Goal: Task Accomplishment & Management: Use online tool/utility

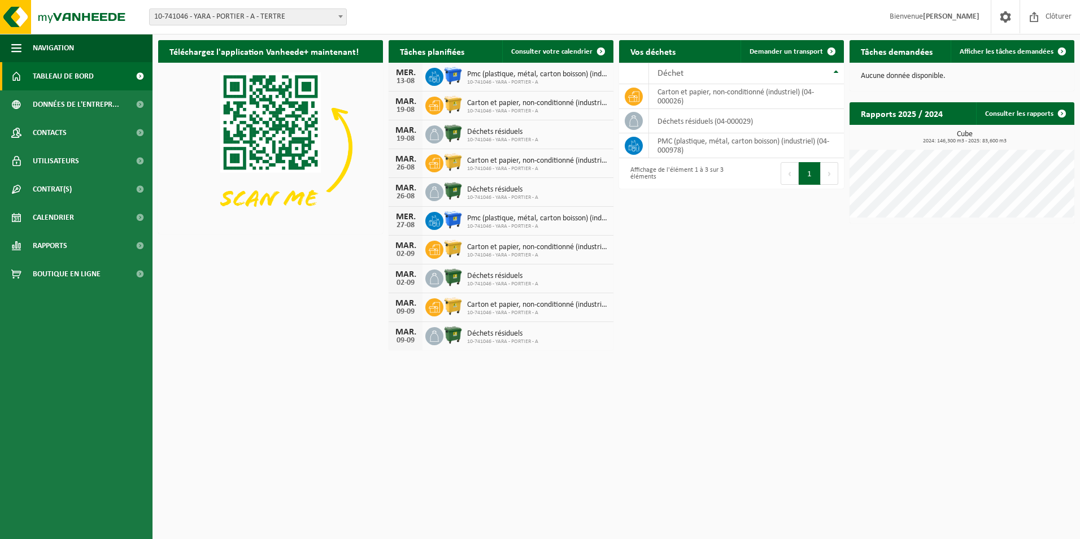
click at [338, 14] on span at bounding box center [340, 16] width 11 height 15
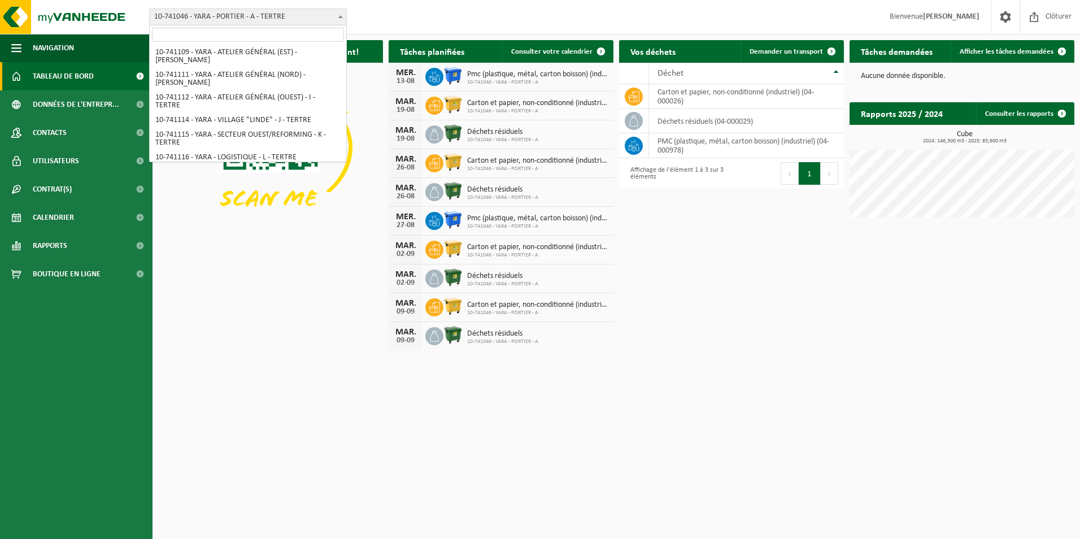
scroll to position [188, 0]
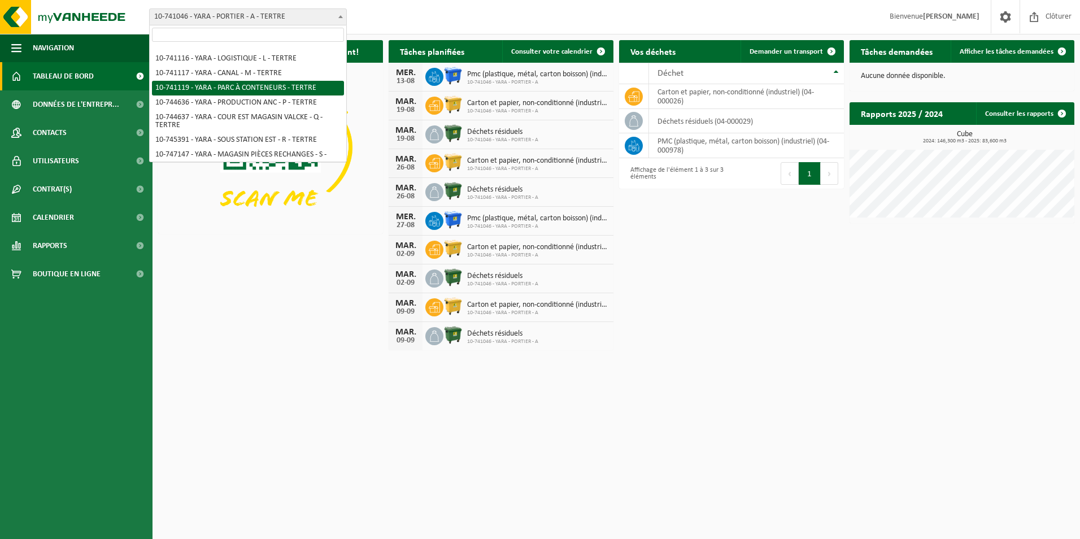
select select "4520"
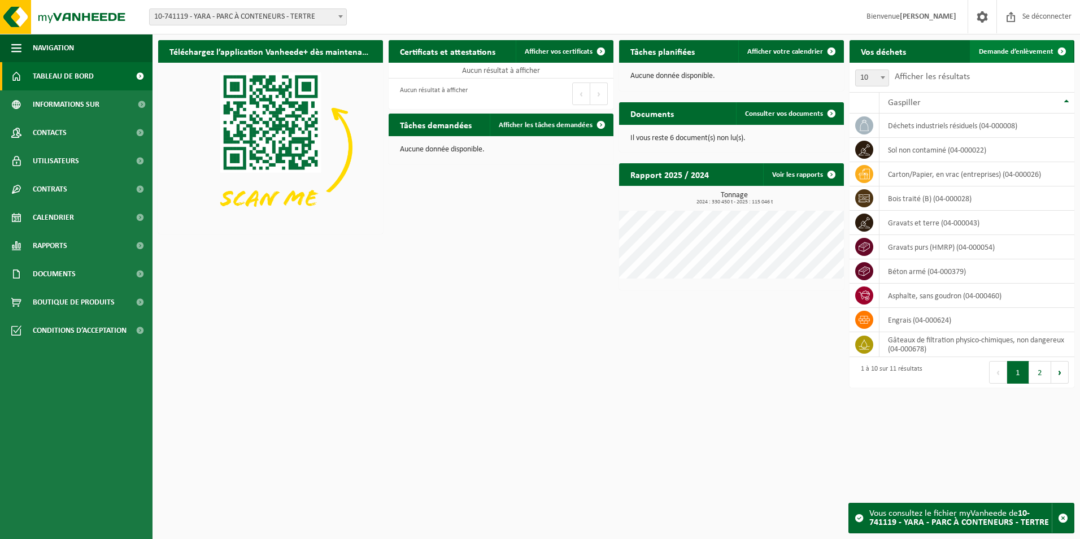
click at [995, 53] on span "Demande d’enlèvement" at bounding box center [1016, 51] width 75 height 7
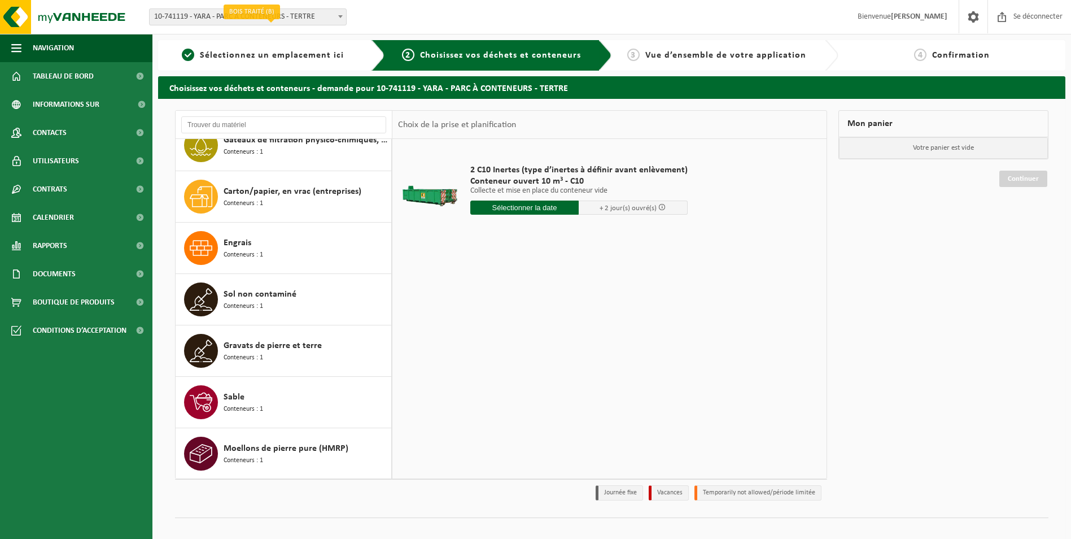
scroll to position [225, 0]
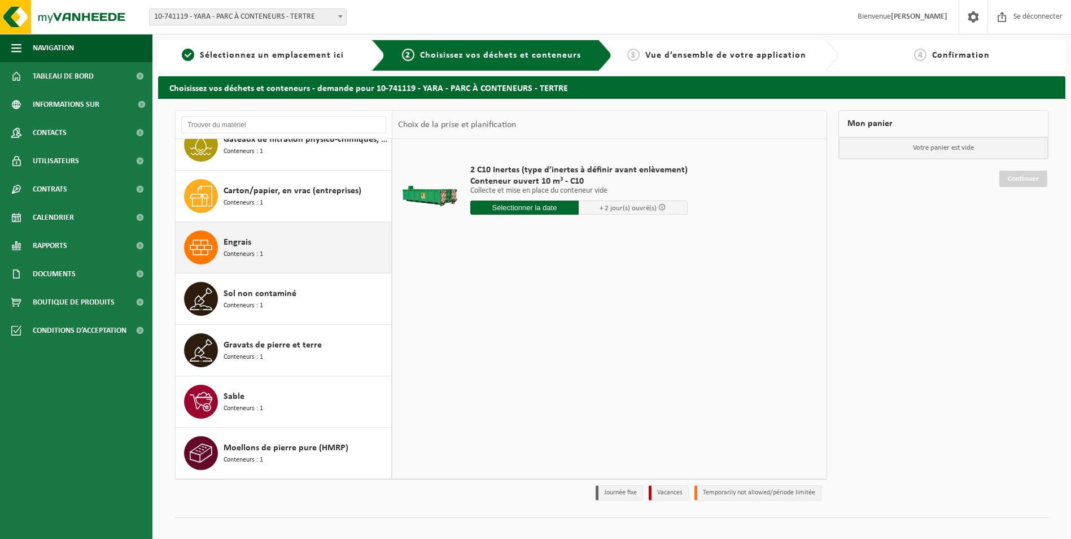
click at [278, 255] on div "Engrais Conteneurs : 1" at bounding box center [306, 247] width 165 height 34
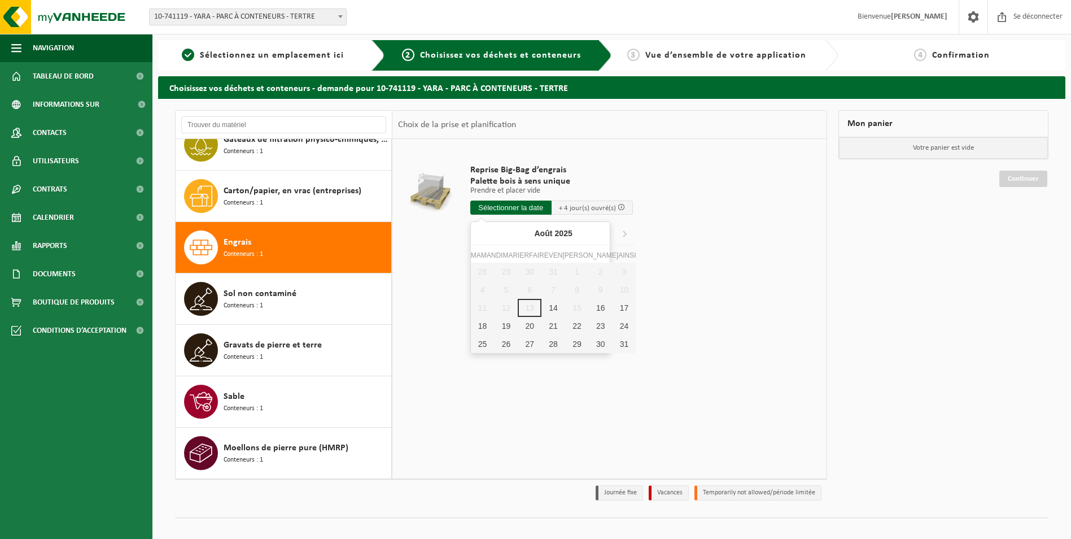
click at [513, 209] on input "text" at bounding box center [510, 207] width 81 height 14
click at [542, 312] on div "14" at bounding box center [554, 308] width 24 height 18
type input "Van 2025-08-14"
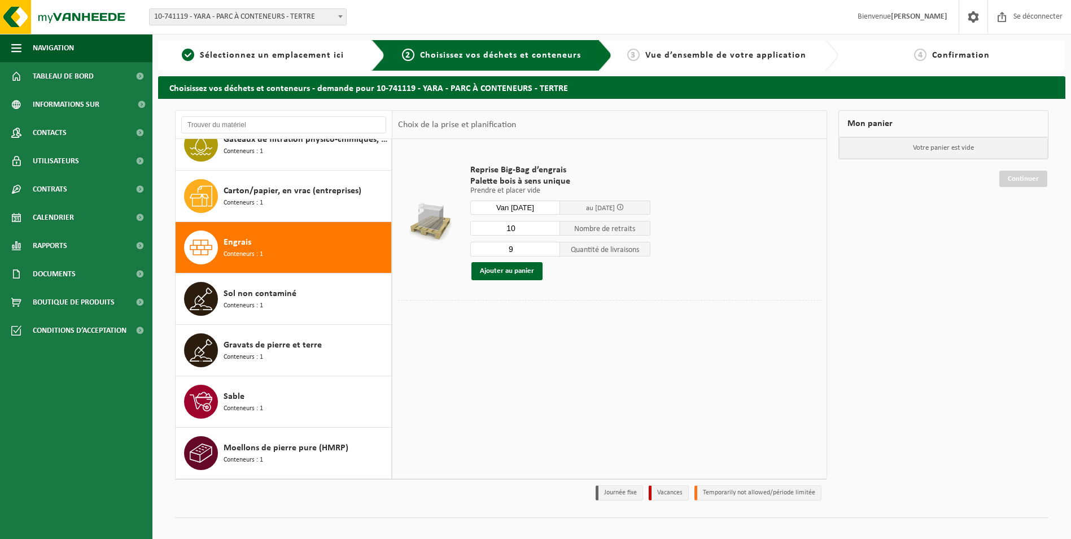
click at [551, 226] on input "10" at bounding box center [515, 228] width 90 height 15
click at [552, 232] on input "9" at bounding box center [515, 228] width 90 height 15
type input "8"
click at [552, 232] on input "8" at bounding box center [515, 228] width 90 height 15
click at [552, 252] on input "8" at bounding box center [515, 249] width 90 height 15
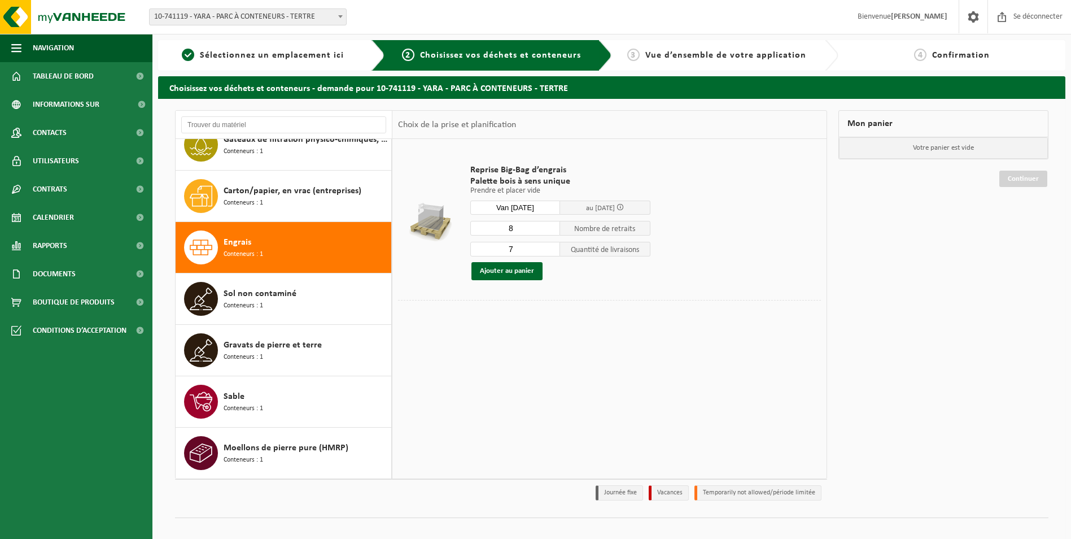
click at [552, 252] on input "7" at bounding box center [515, 249] width 90 height 15
click at [552, 252] on input "6" at bounding box center [515, 249] width 90 height 15
click at [552, 252] on input "5" at bounding box center [515, 249] width 90 height 15
click at [552, 252] on input "4" at bounding box center [515, 249] width 90 height 15
click at [552, 252] on input "3" at bounding box center [515, 249] width 90 height 15
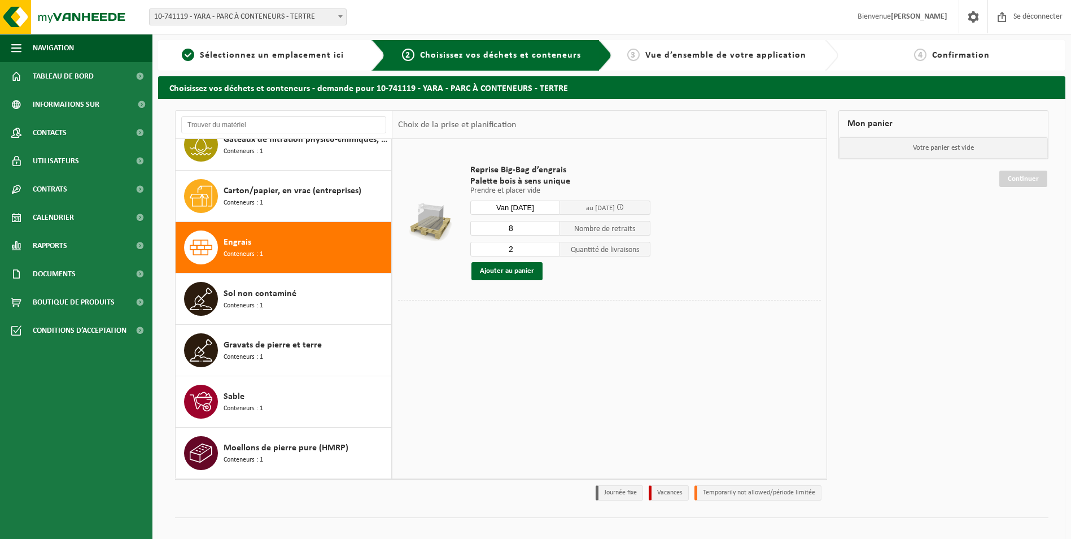
click at [552, 252] on input "2" at bounding box center [515, 249] width 90 height 15
click at [552, 252] on input "1" at bounding box center [515, 249] width 90 height 15
type input "0"
click at [552, 252] on input "0" at bounding box center [515, 249] width 90 height 15
click at [515, 268] on button "Ajouter au panier" at bounding box center [507, 271] width 71 height 18
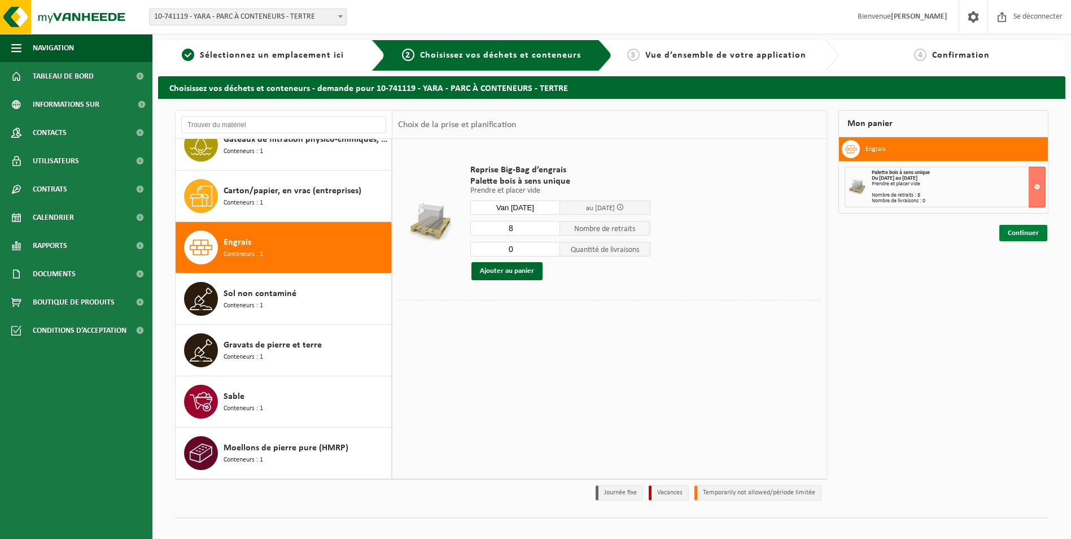
click at [1028, 233] on link "Continuer" at bounding box center [1024, 233] width 48 height 16
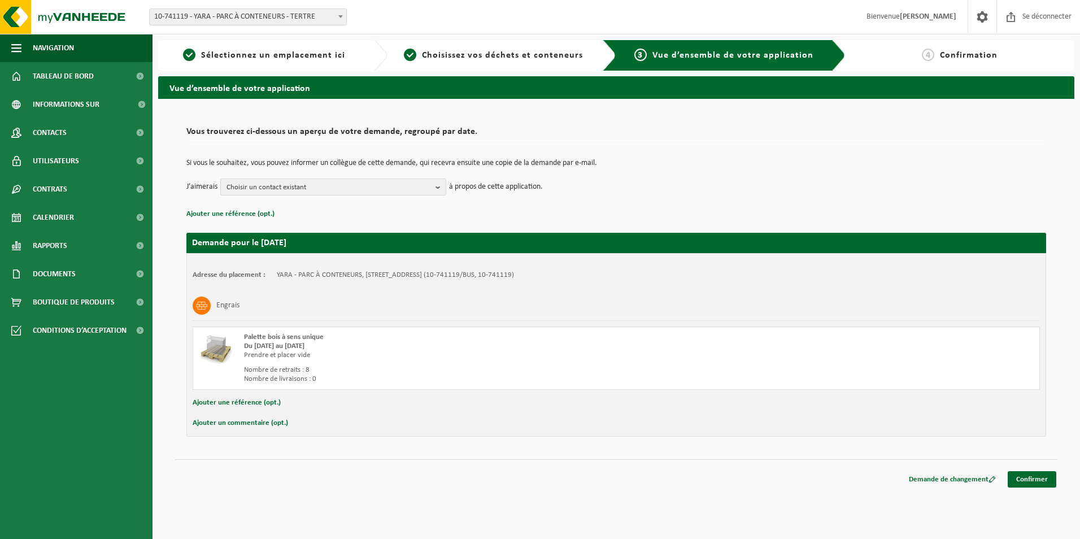
click at [442, 186] on b "button" at bounding box center [440, 187] width 10 height 16
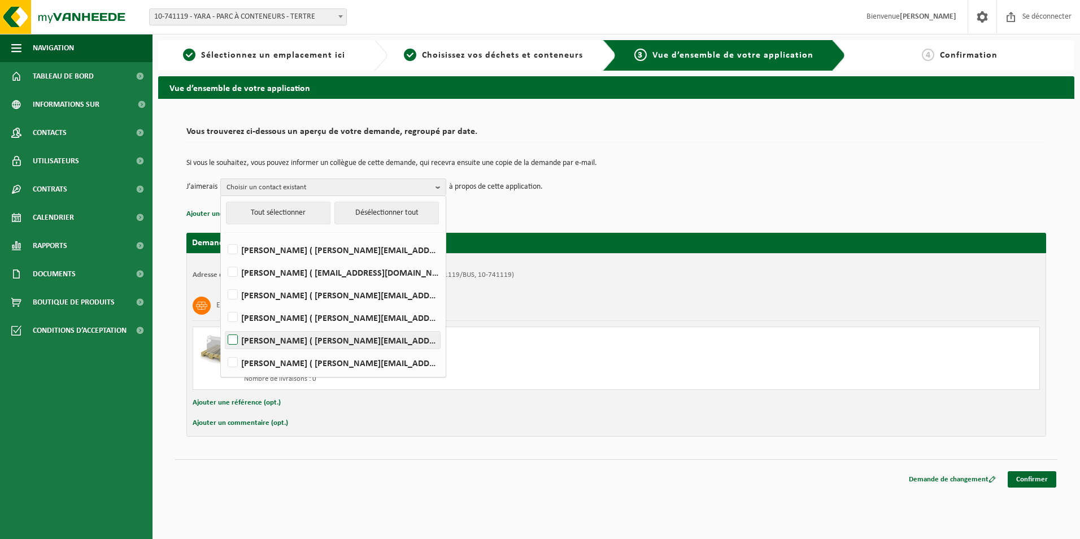
click at [229, 338] on label "ADELINE PAKUSZEWSKI ( adeline.pakuszewski@yara.com )" at bounding box center [332, 340] width 215 height 17
click at [224, 326] on input "ADELINE PAKUSZEWSKI ( adeline.pakuszewski@yara.com )" at bounding box center [223, 325] width 1 height 1
checkbox input "true"
click at [1034, 474] on link "Confirmer" at bounding box center [1032, 479] width 49 height 16
